Goal: Check status: Check status

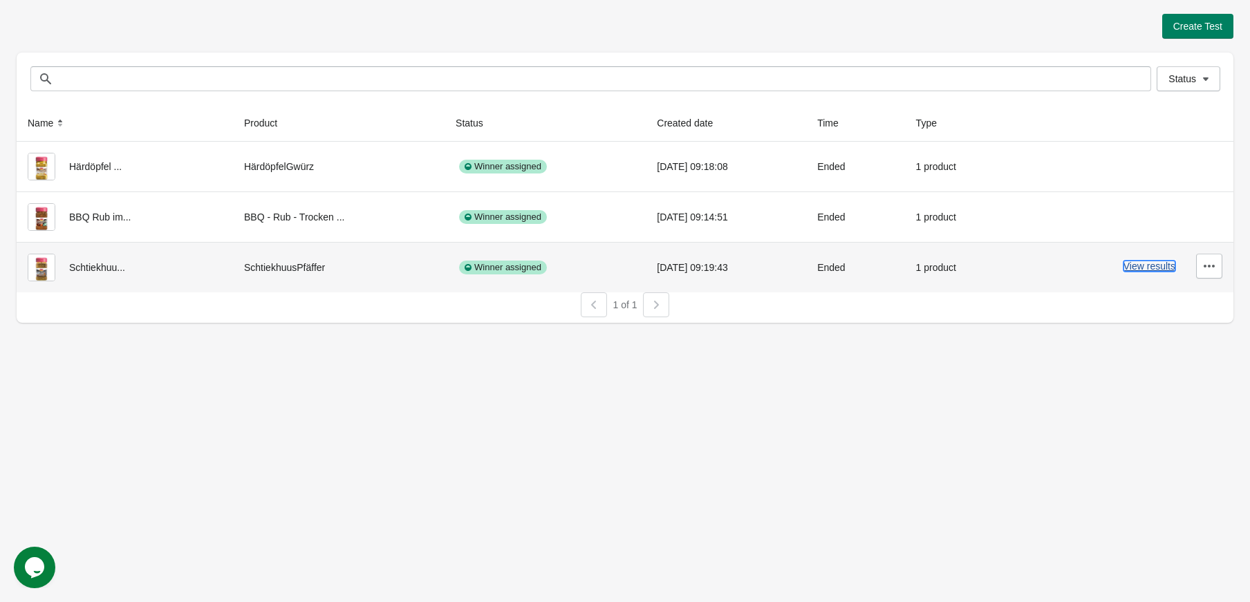
click at [1146, 267] on button "View results" at bounding box center [1150, 266] width 52 height 11
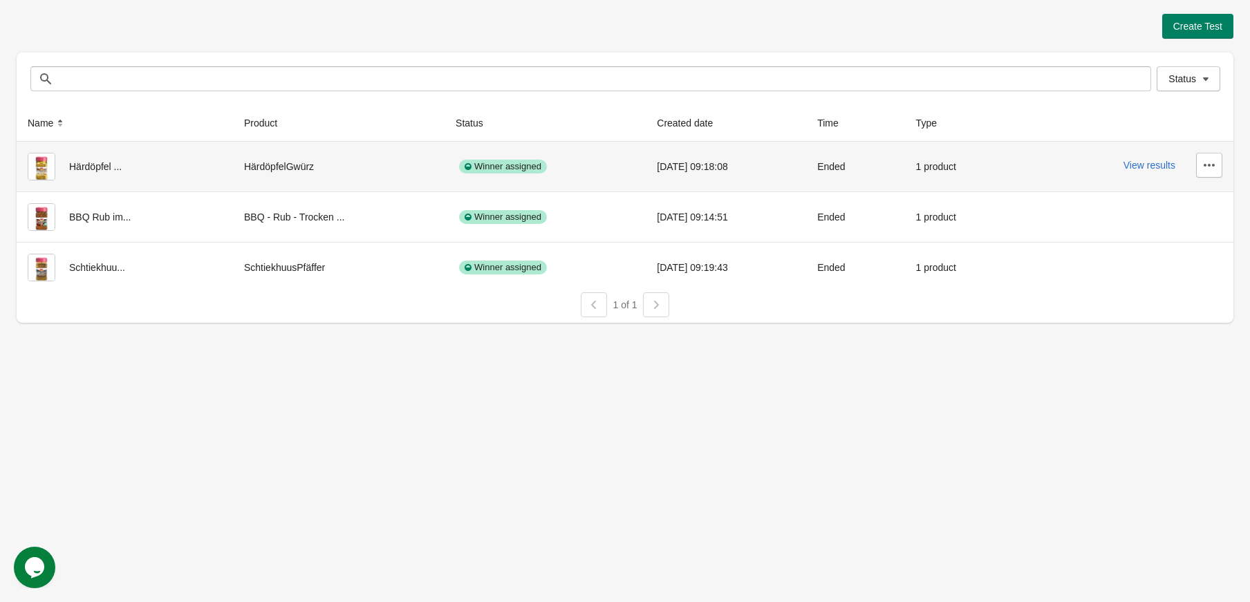
click at [1121, 161] on div "View results" at bounding box center [1122, 165] width 199 height 25
click at [1122, 162] on div "View results" at bounding box center [1122, 165] width 199 height 25
click at [1133, 164] on button "View results" at bounding box center [1150, 165] width 52 height 11
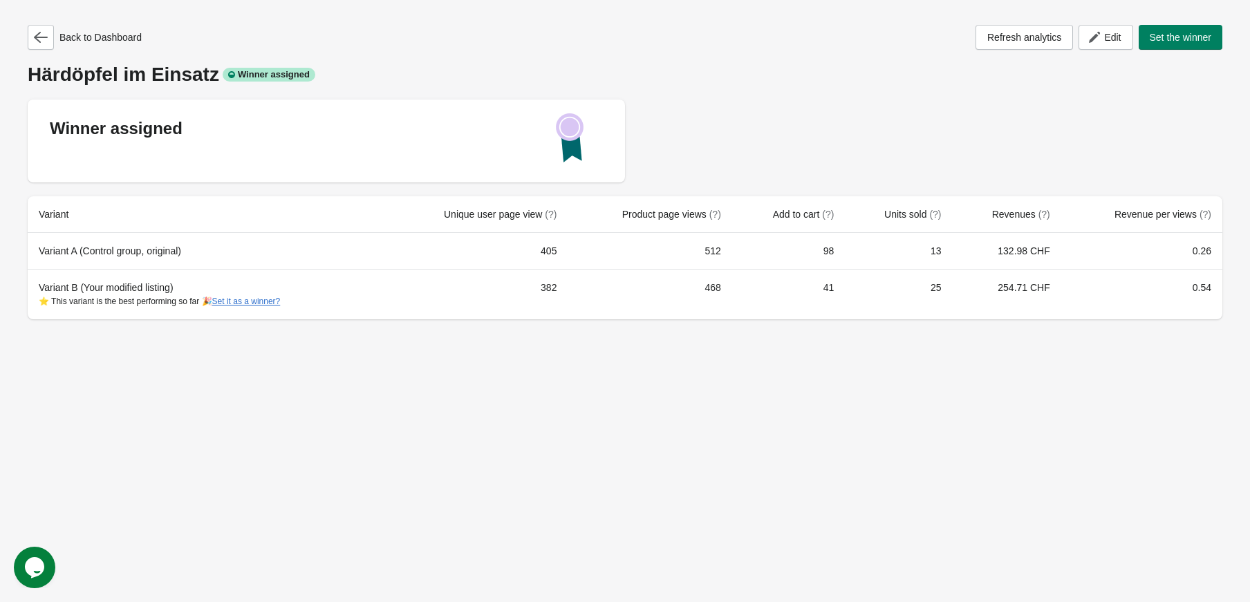
click at [766, 160] on div "Winner assigned" at bounding box center [625, 141] width 1195 height 83
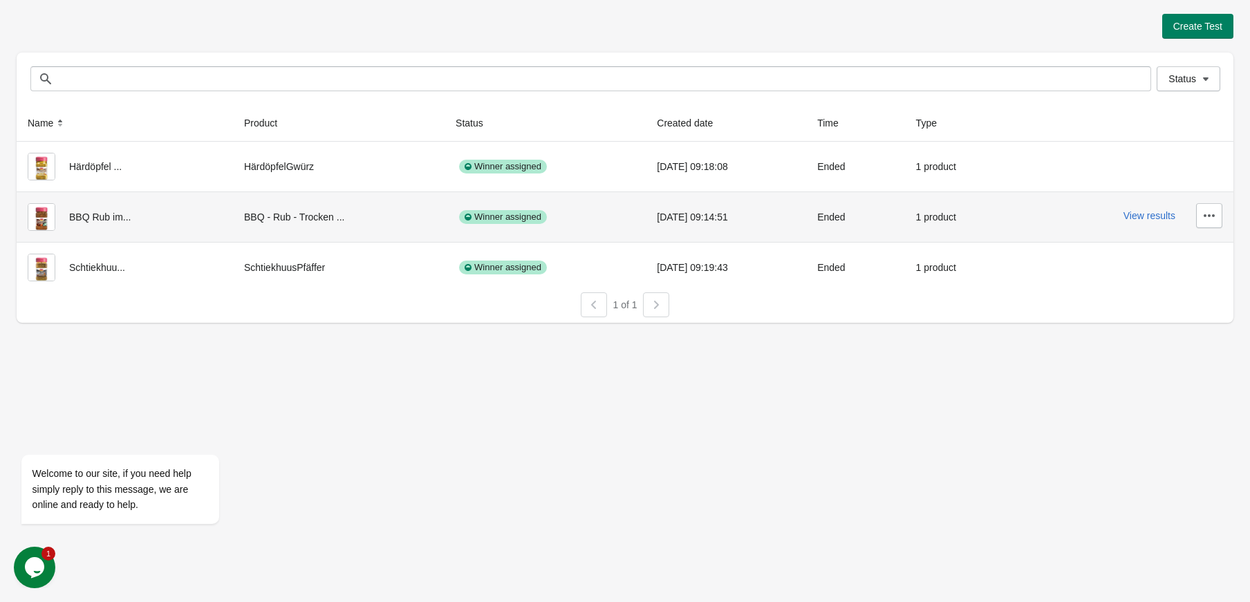
click at [1142, 223] on div "View results" at bounding box center [1122, 215] width 199 height 25
click at [1138, 214] on button "View results" at bounding box center [1150, 215] width 52 height 11
